Goal: Navigation & Orientation: Find specific page/section

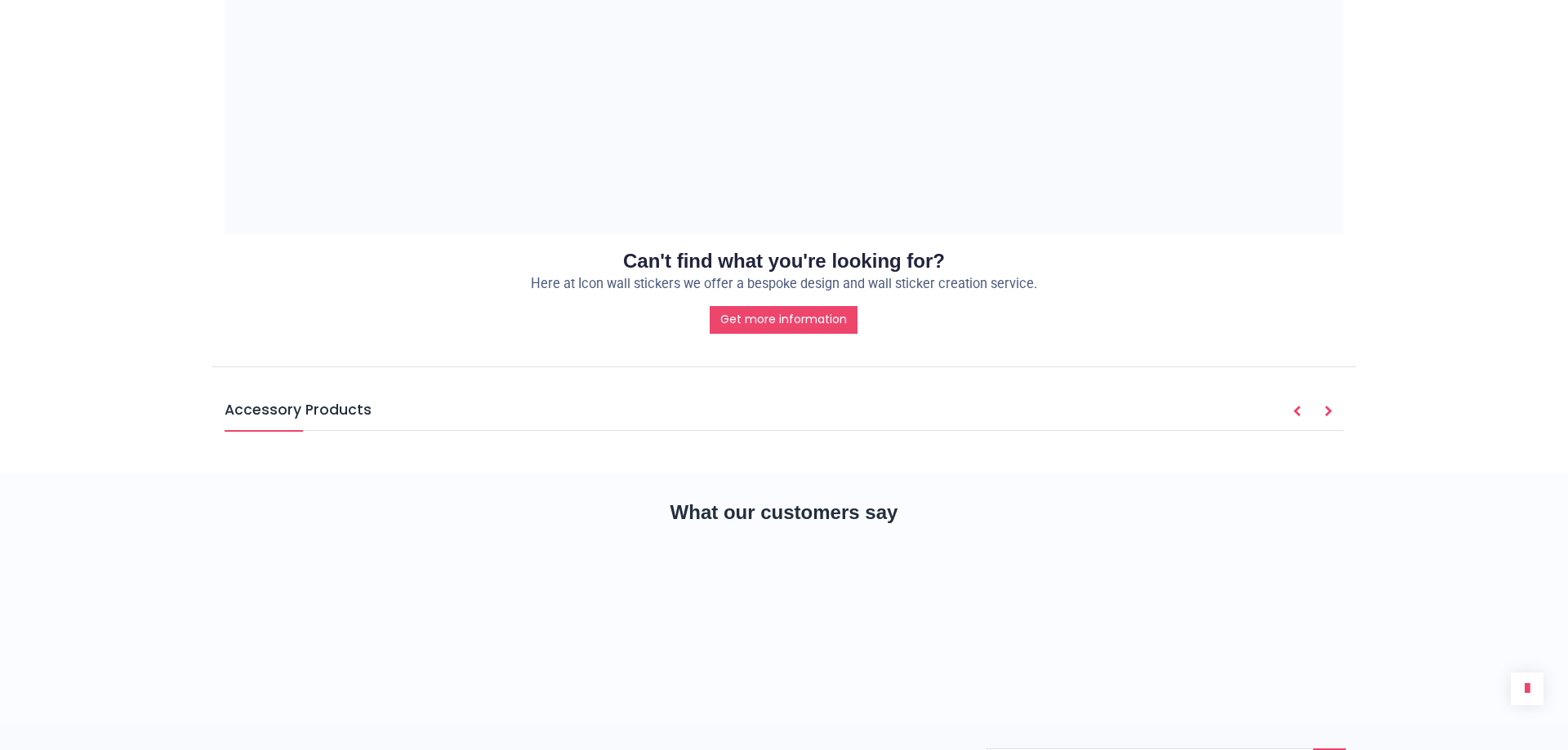
scroll to position [1306, 0]
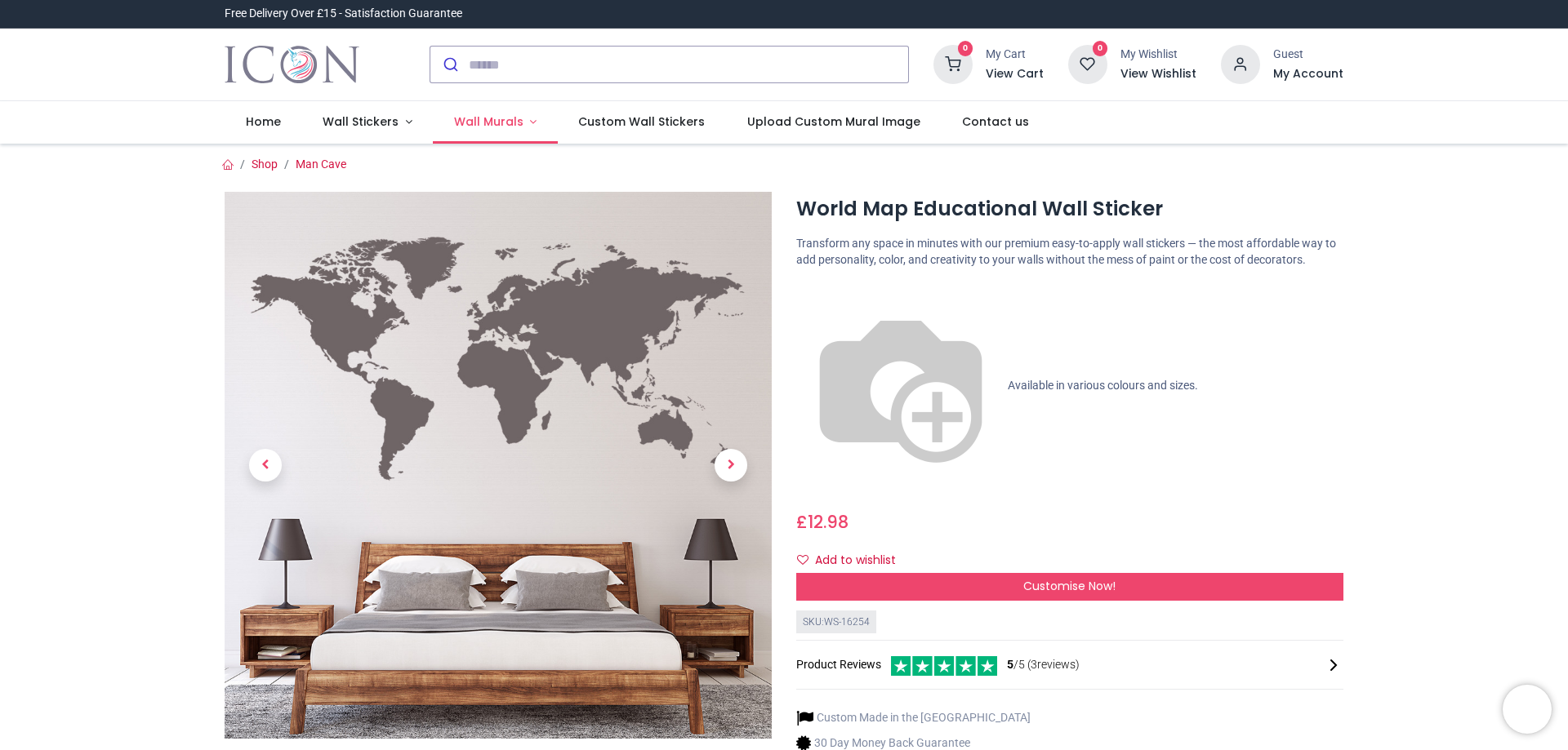
click at [504, 122] on span "Wall Murals" at bounding box center [489, 122] width 70 height 17
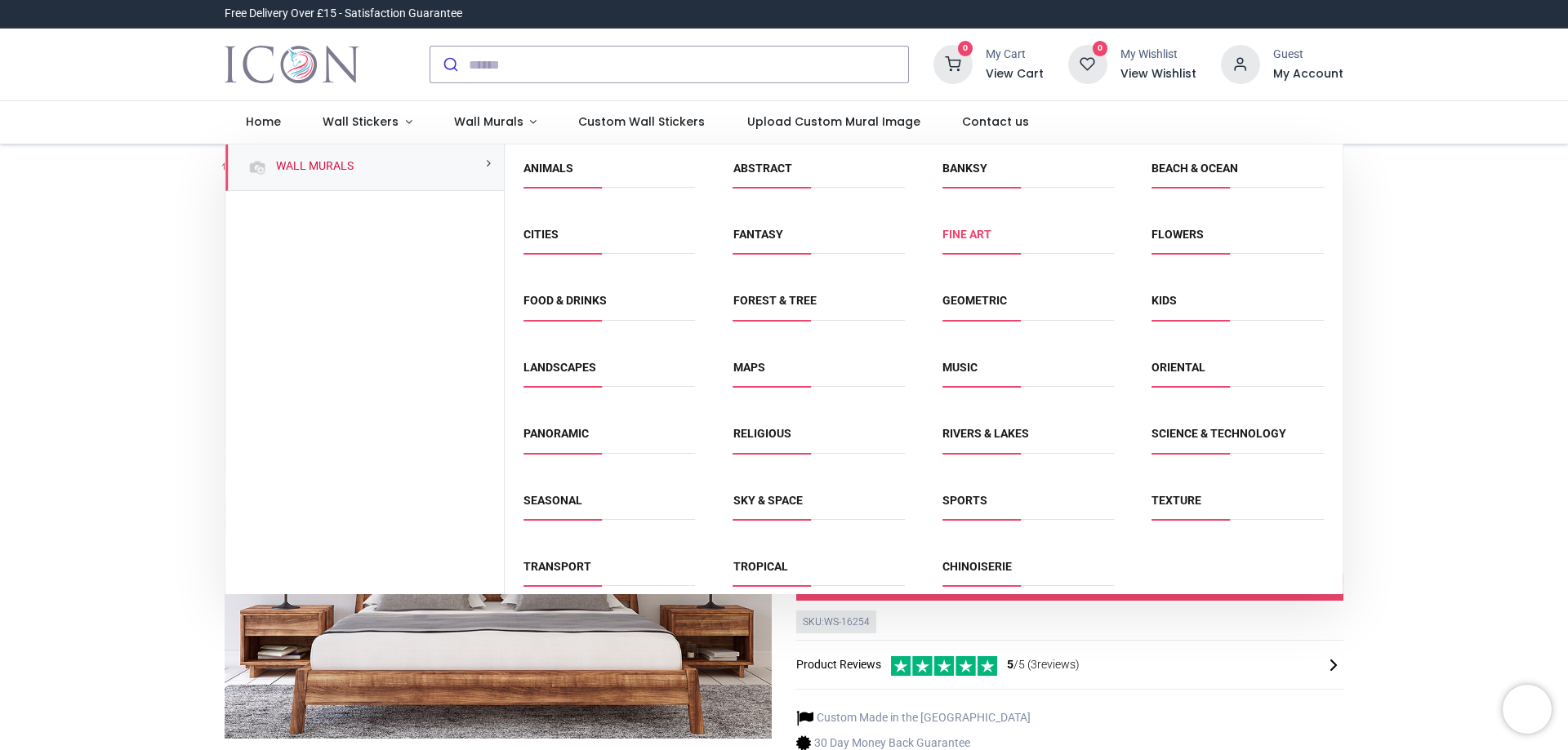
click at [964, 234] on link "Fine Art" at bounding box center [967, 234] width 49 height 13
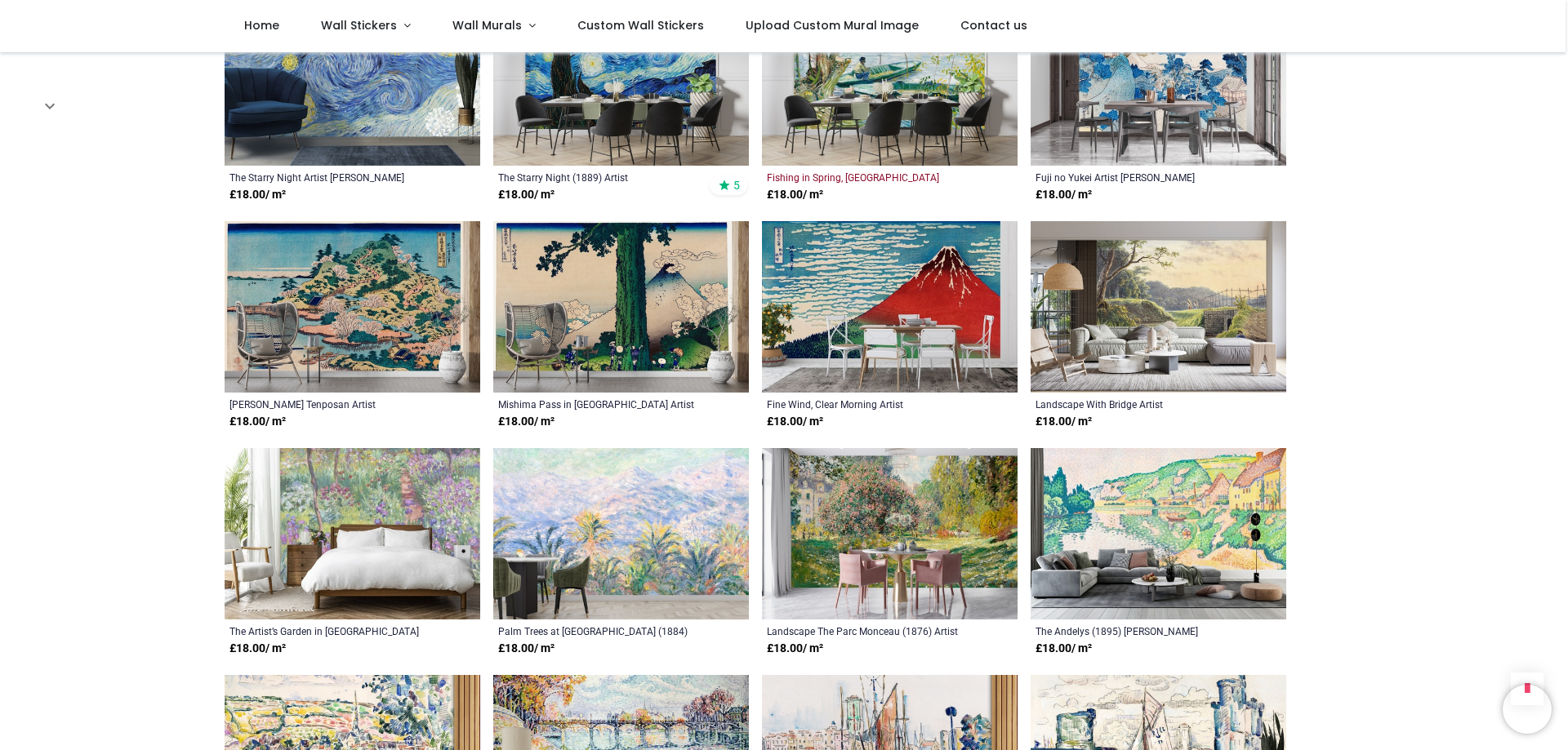
scroll to position [1061, 0]
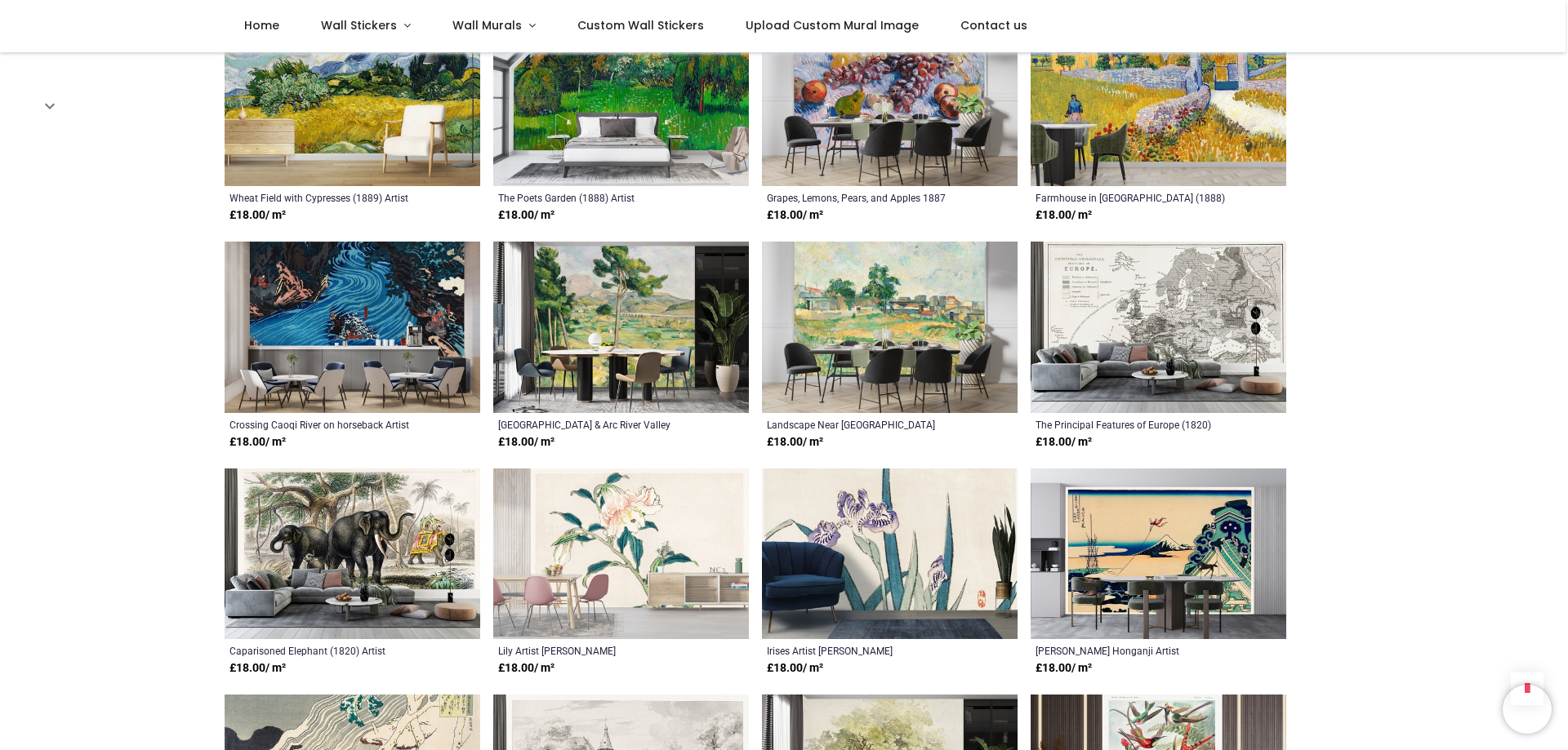
scroll to position [2530, 0]
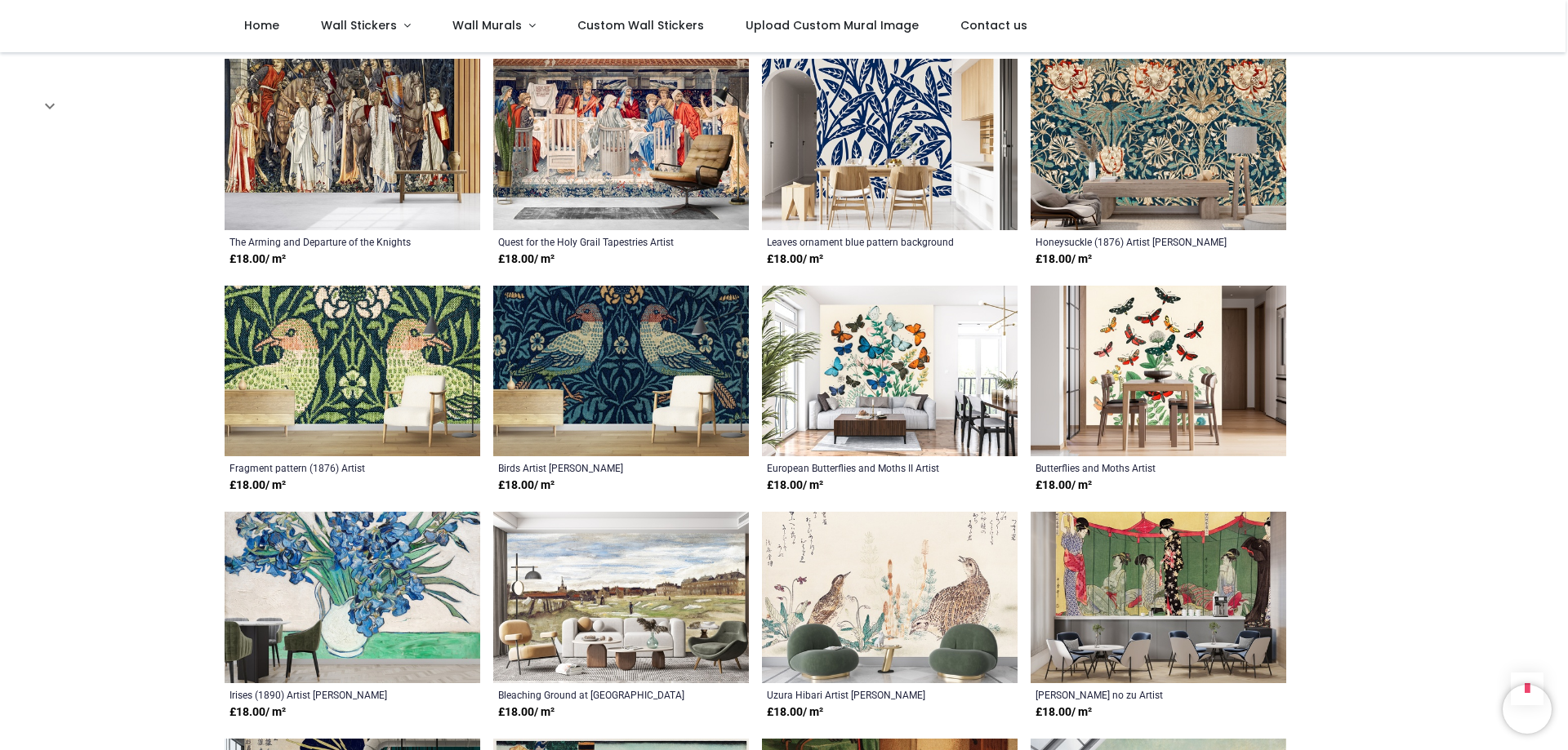
scroll to position [4162, 0]
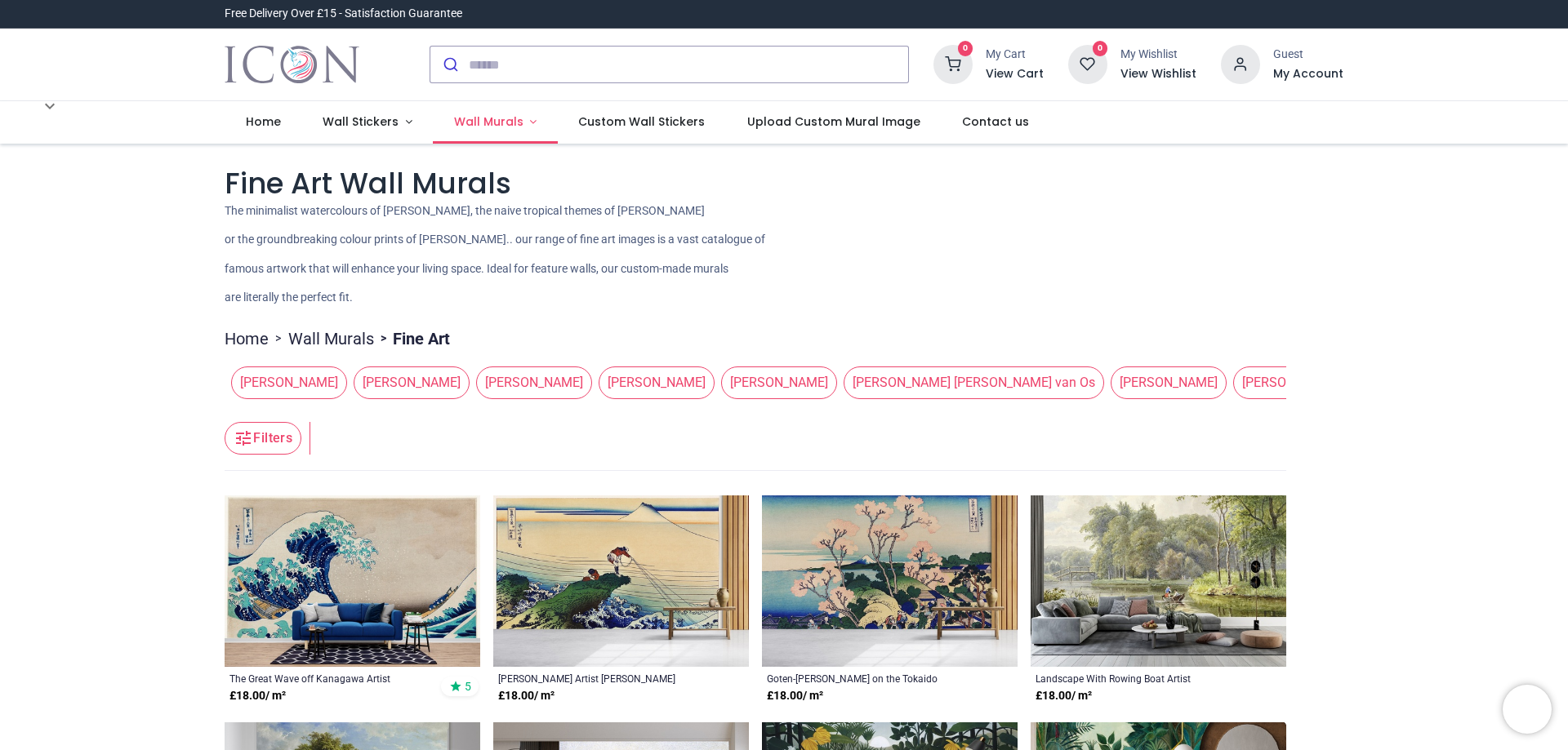
click at [476, 121] on span "Wall Murals" at bounding box center [489, 122] width 70 height 17
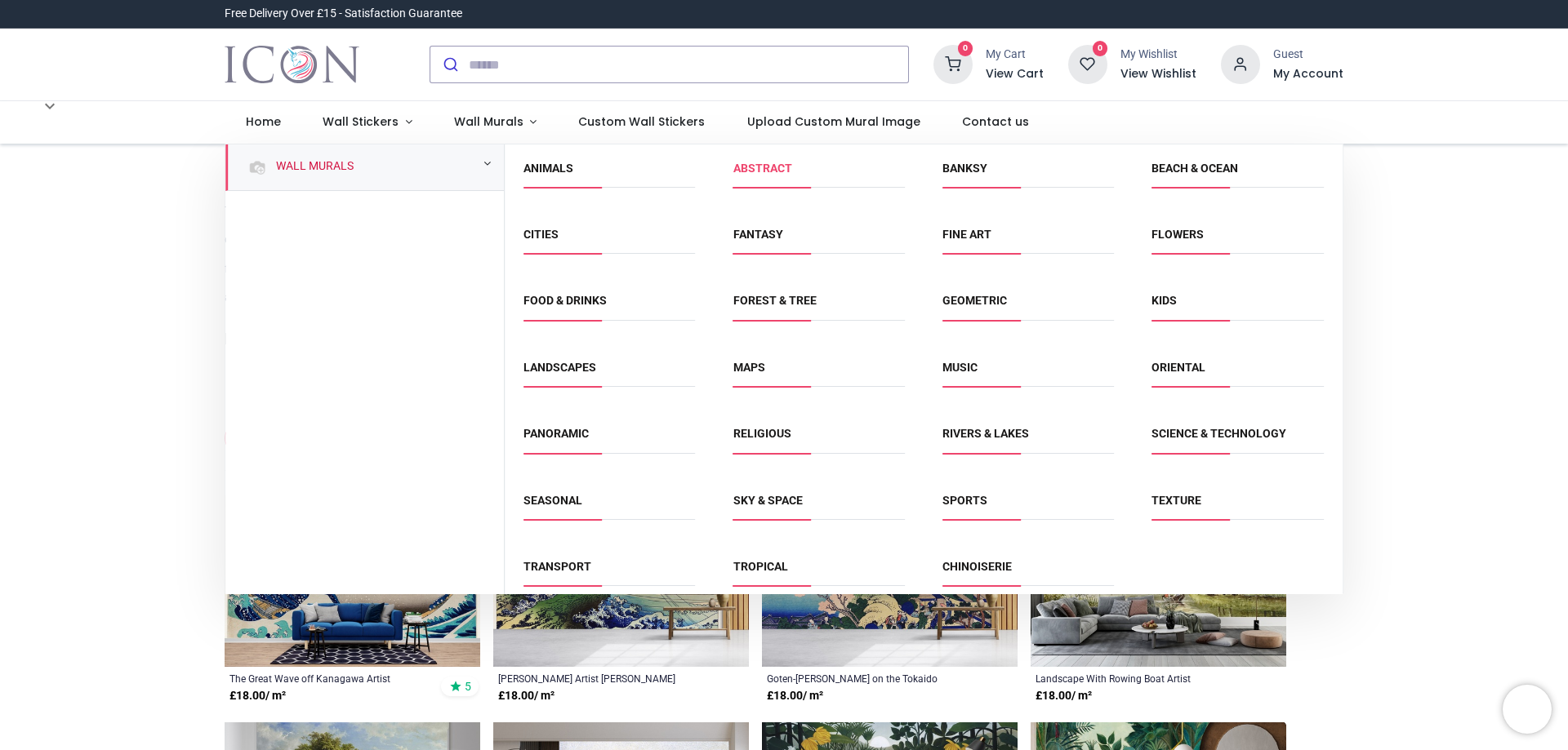
click at [759, 169] on link "Abstract" at bounding box center [763, 167] width 59 height 13
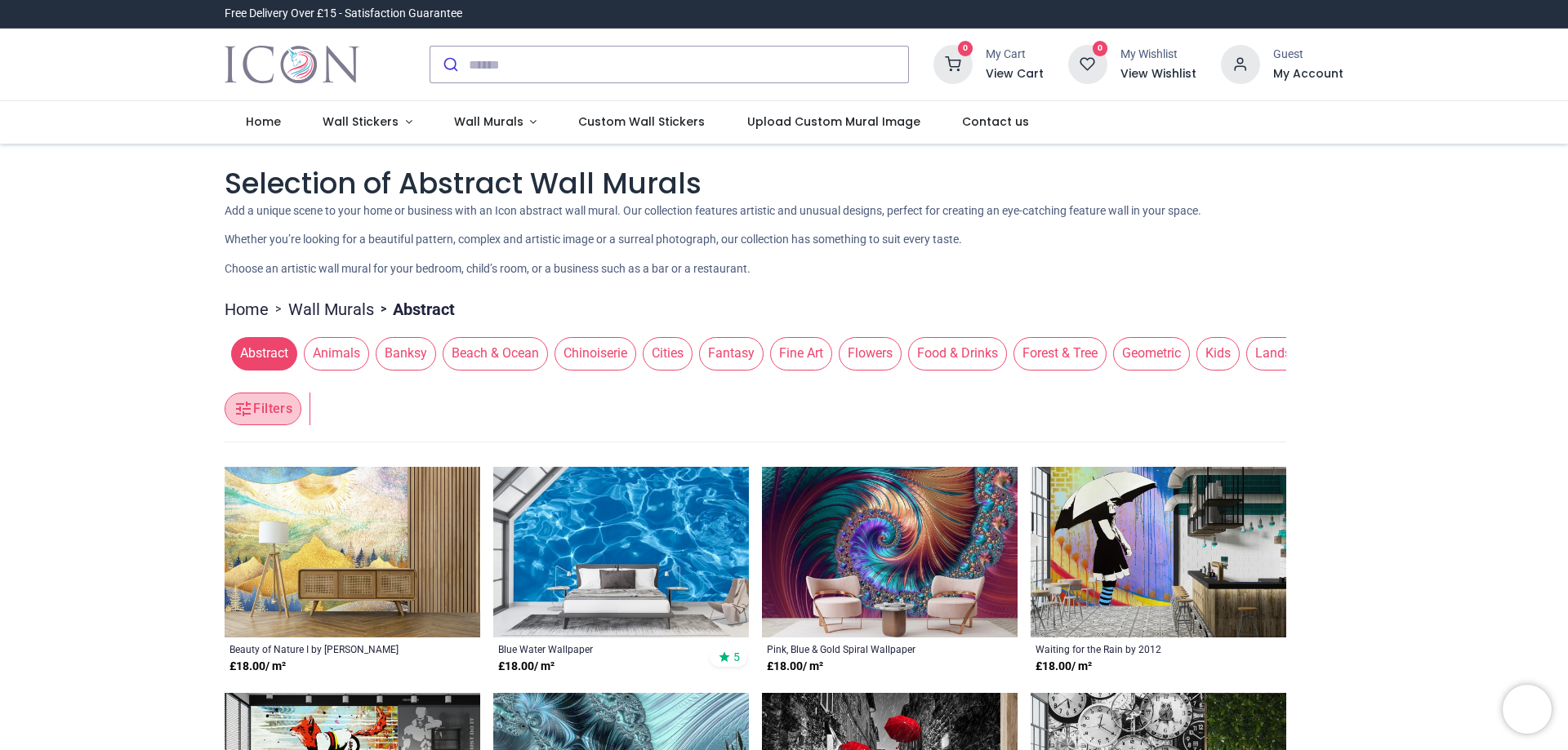
click at [260, 408] on button "Filters" at bounding box center [263, 408] width 77 height 33
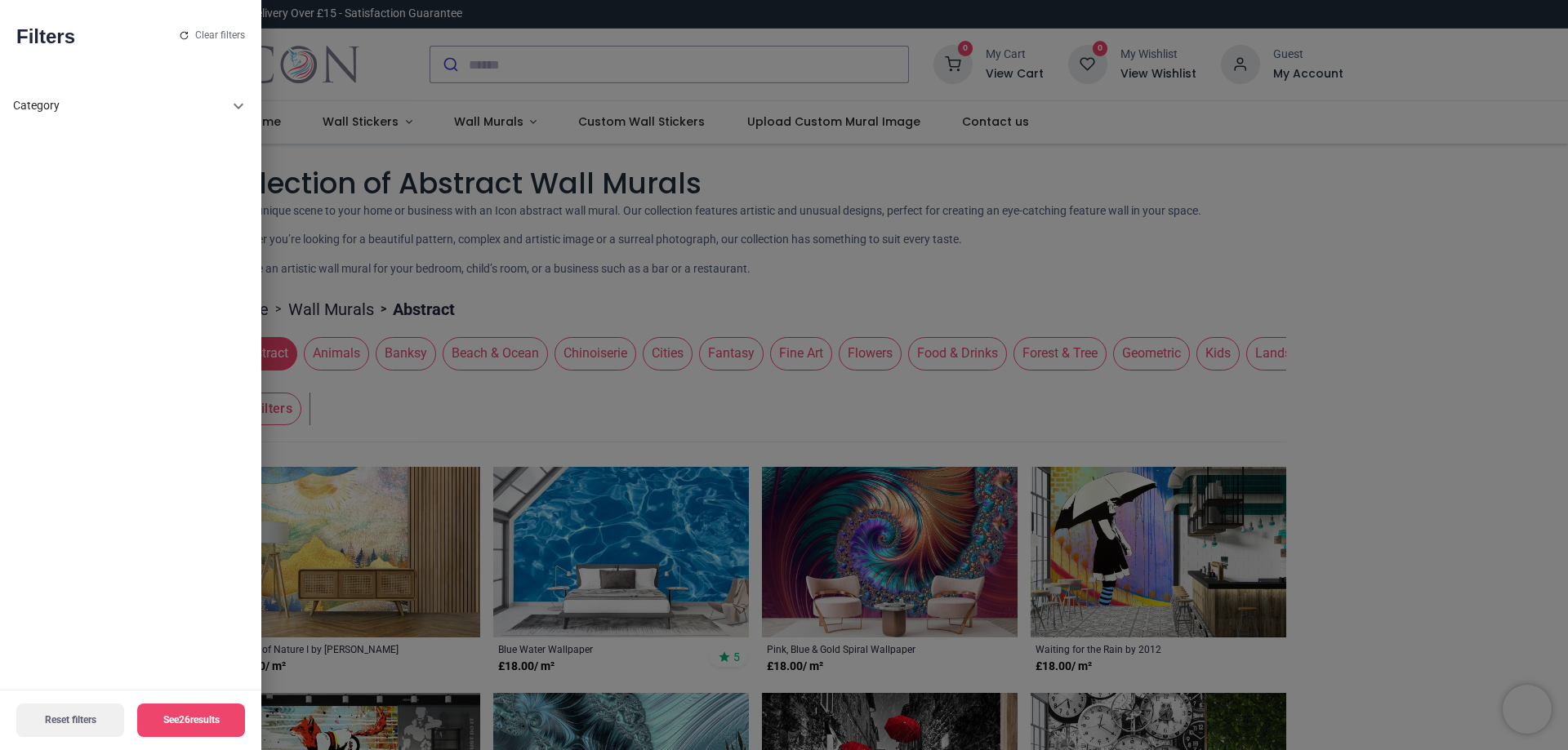
click at [1177, 271] on div at bounding box center [784, 375] width 1568 height 750
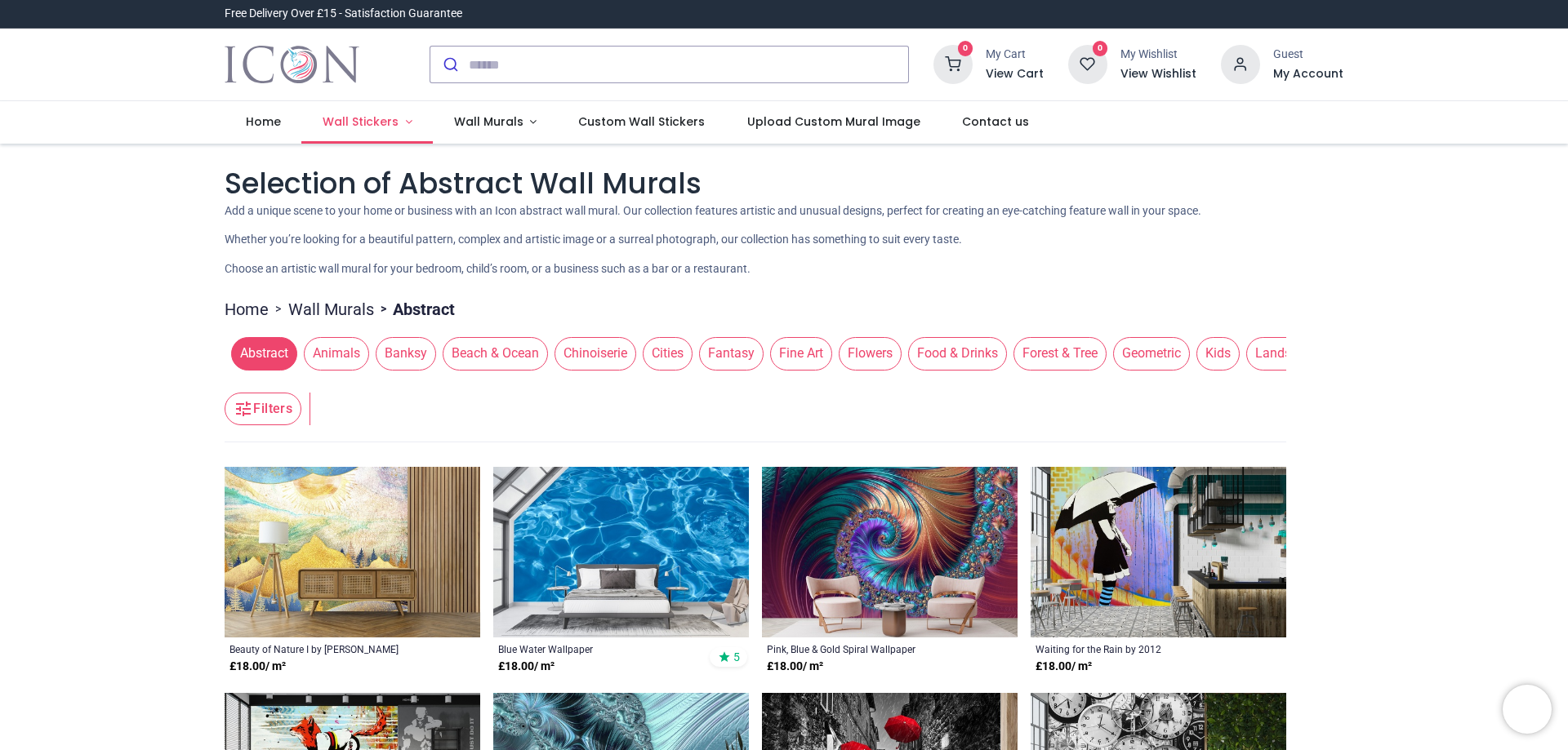
click at [377, 123] on span "Wall Stickers" at bounding box center [361, 122] width 76 height 17
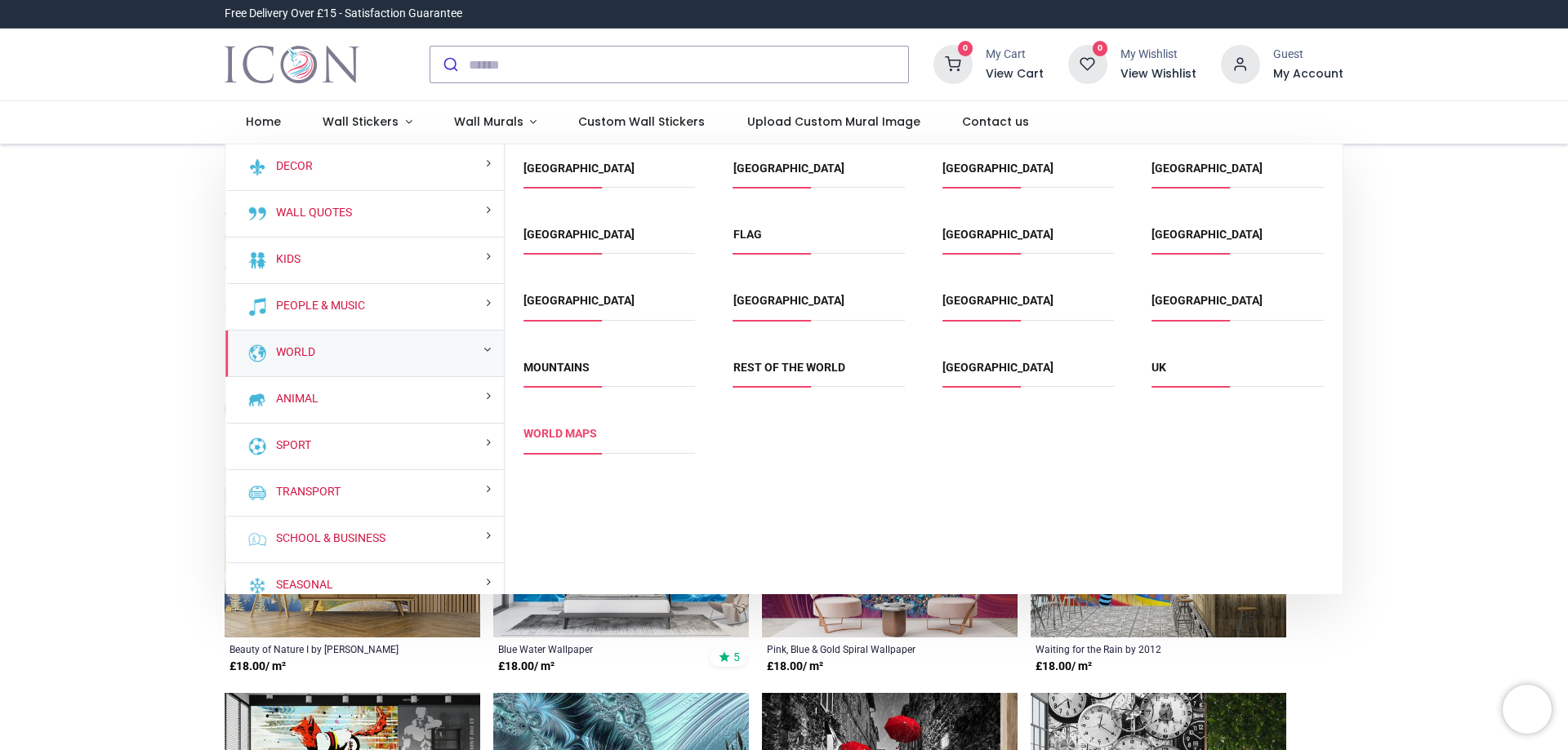
click at [556, 433] on link "World Maps" at bounding box center [560, 433] width 73 height 13
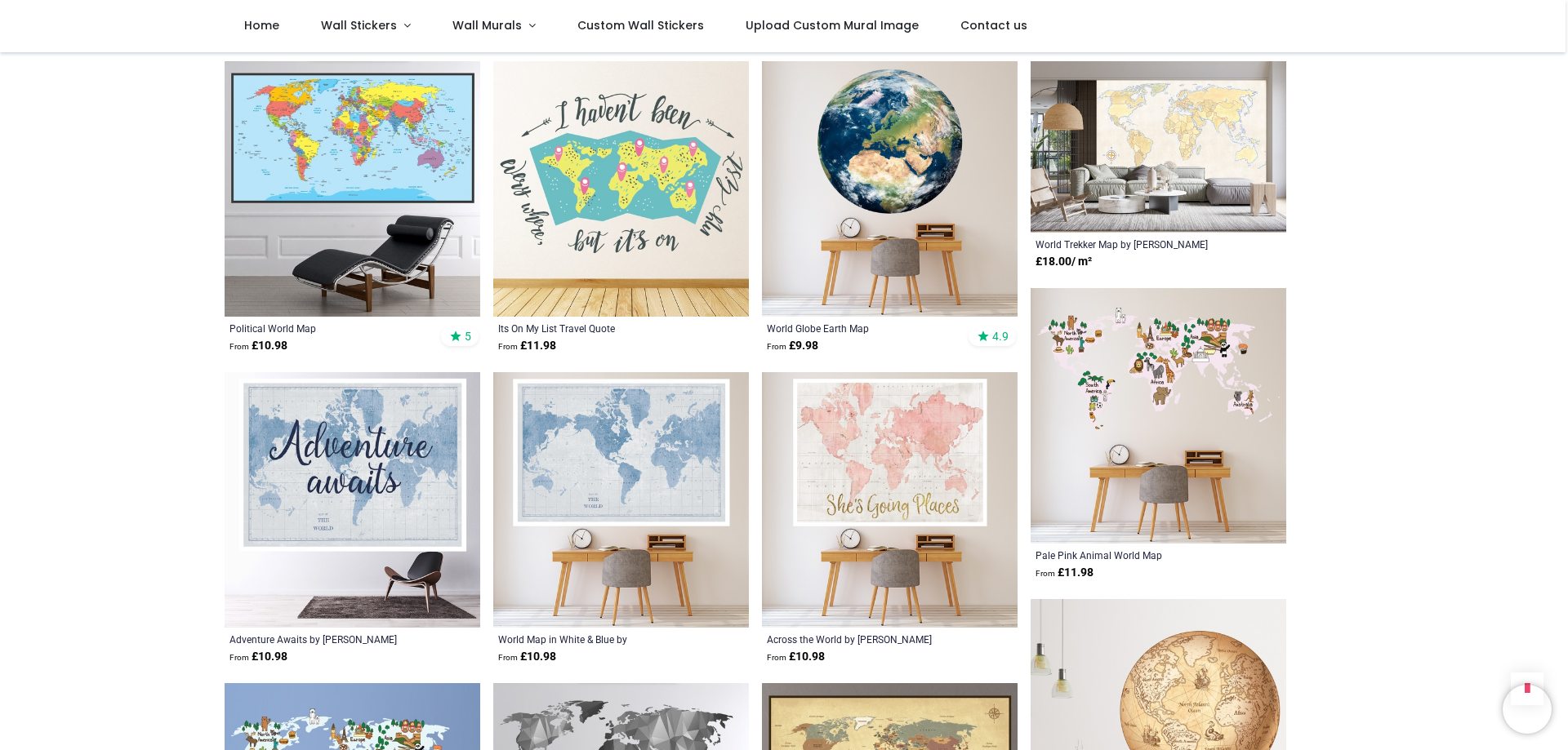
scroll to position [1632, 0]
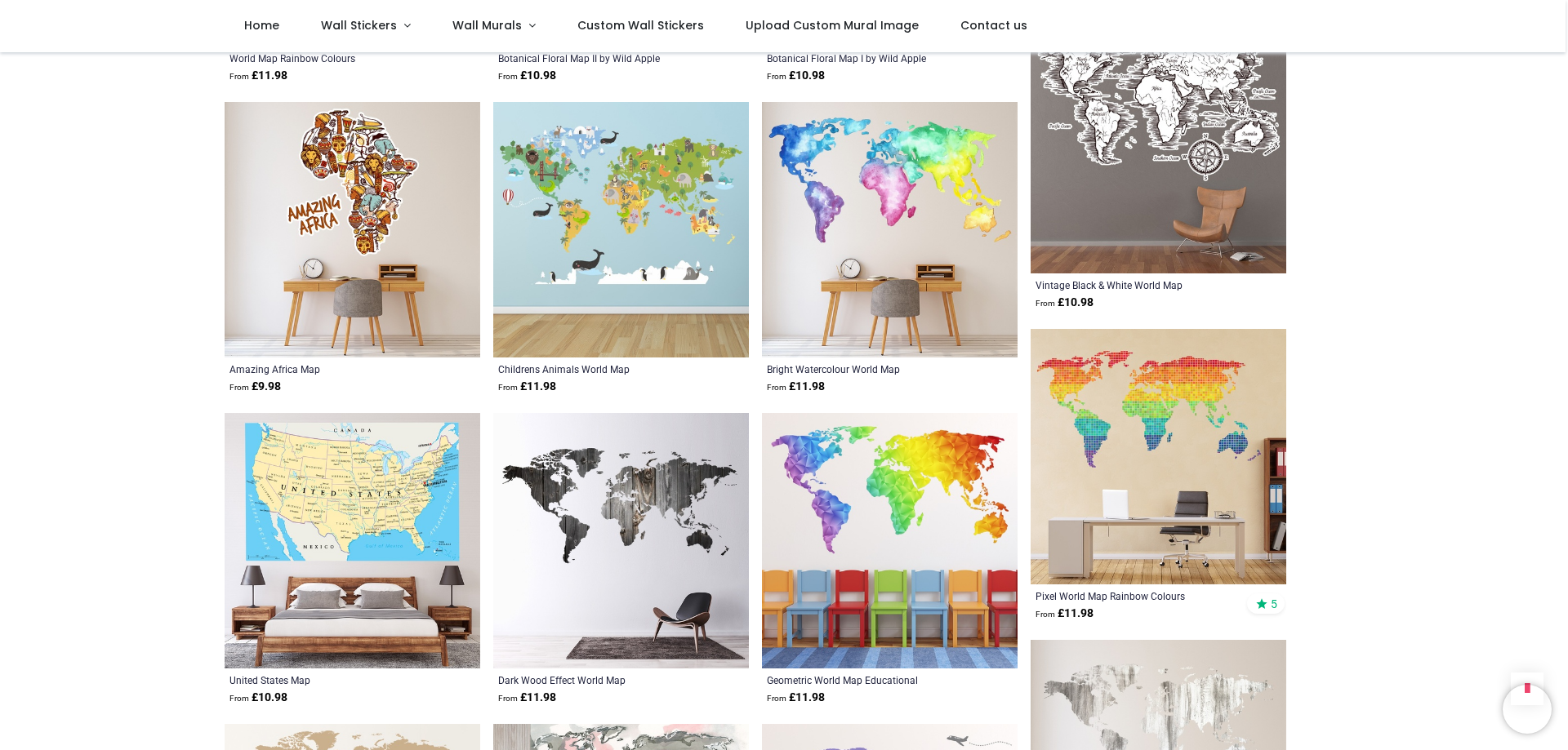
scroll to position [3265, 0]
